Goal: Information Seeking & Learning: Learn about a topic

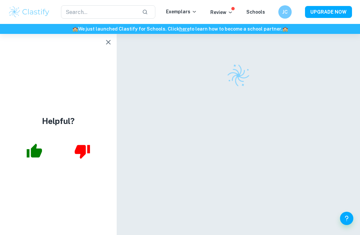
click at [110, 47] on button "button" at bounding box center [108, 42] width 13 height 13
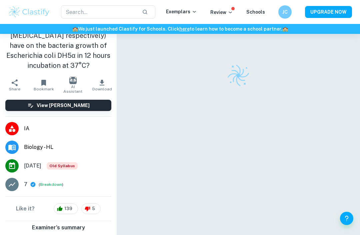
scroll to position [90, 0]
